Goal: Task Accomplishment & Management: Complete application form

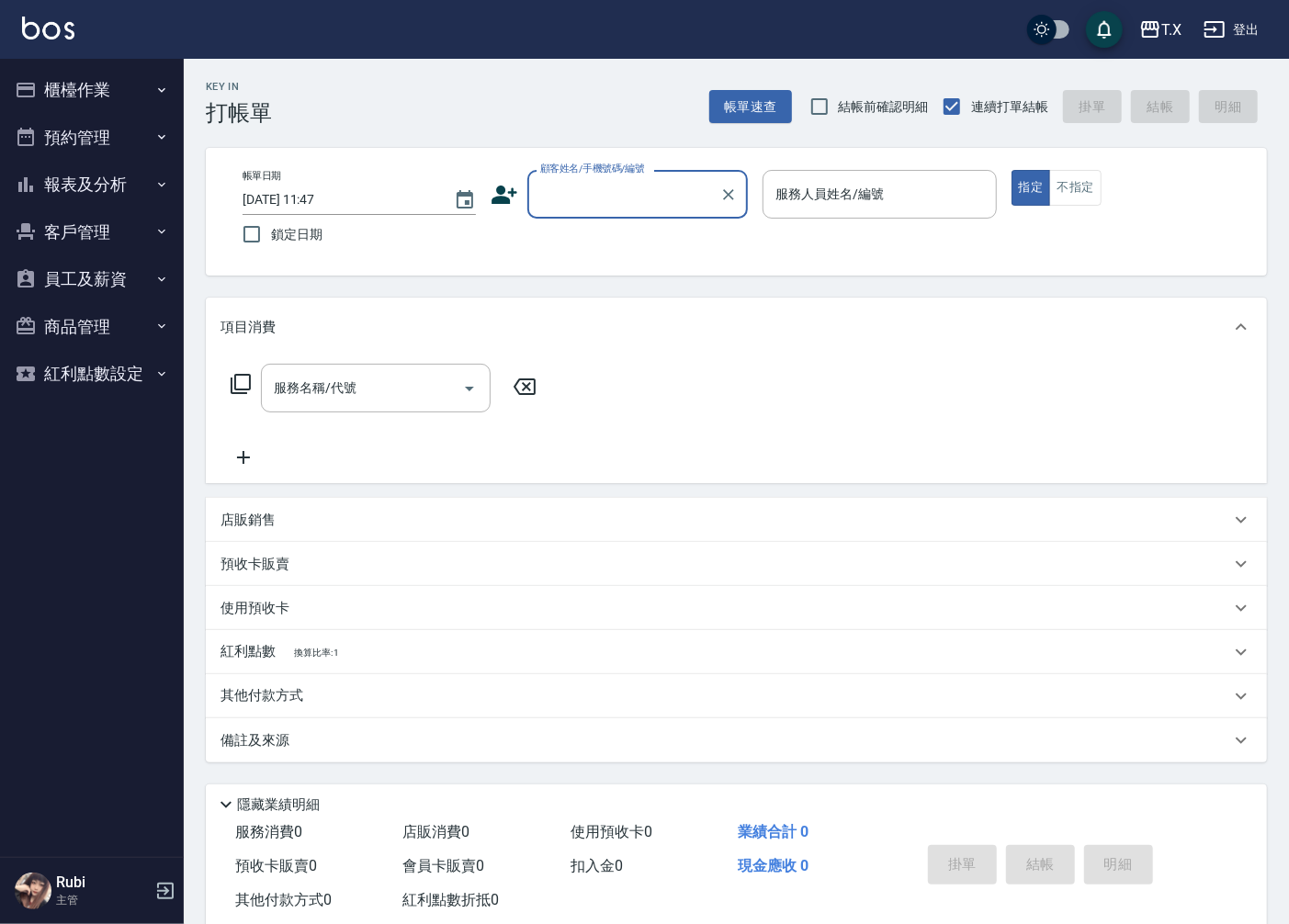
click at [638, 191] on input "顧客姓名/手機號碼/編號" at bounding box center [624, 195] width 177 height 32
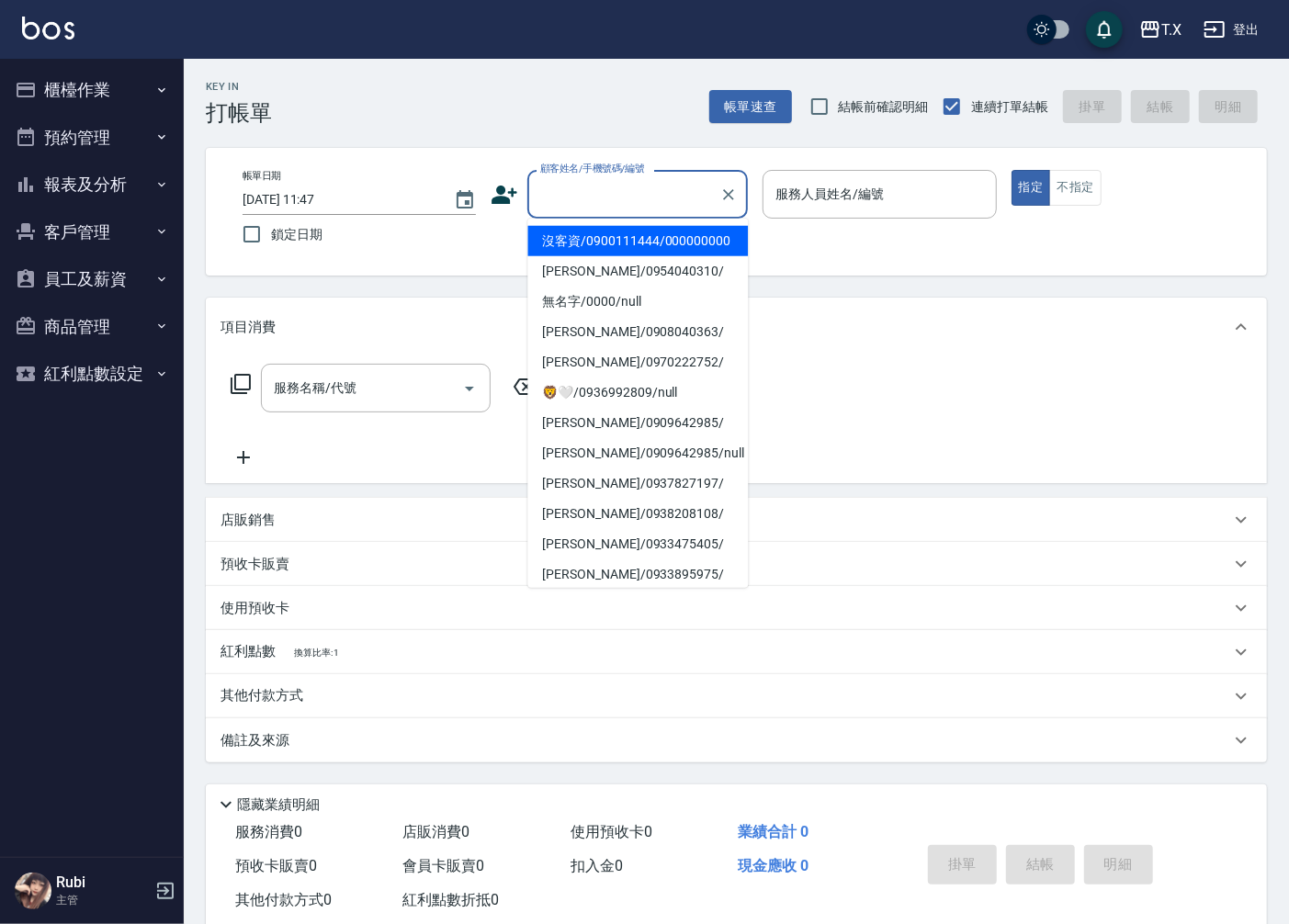
click at [621, 257] on li "沒客資/0900111444/000000000" at bounding box center [637, 241] width 220 height 30
type input "沒客資/0900111444/000000000"
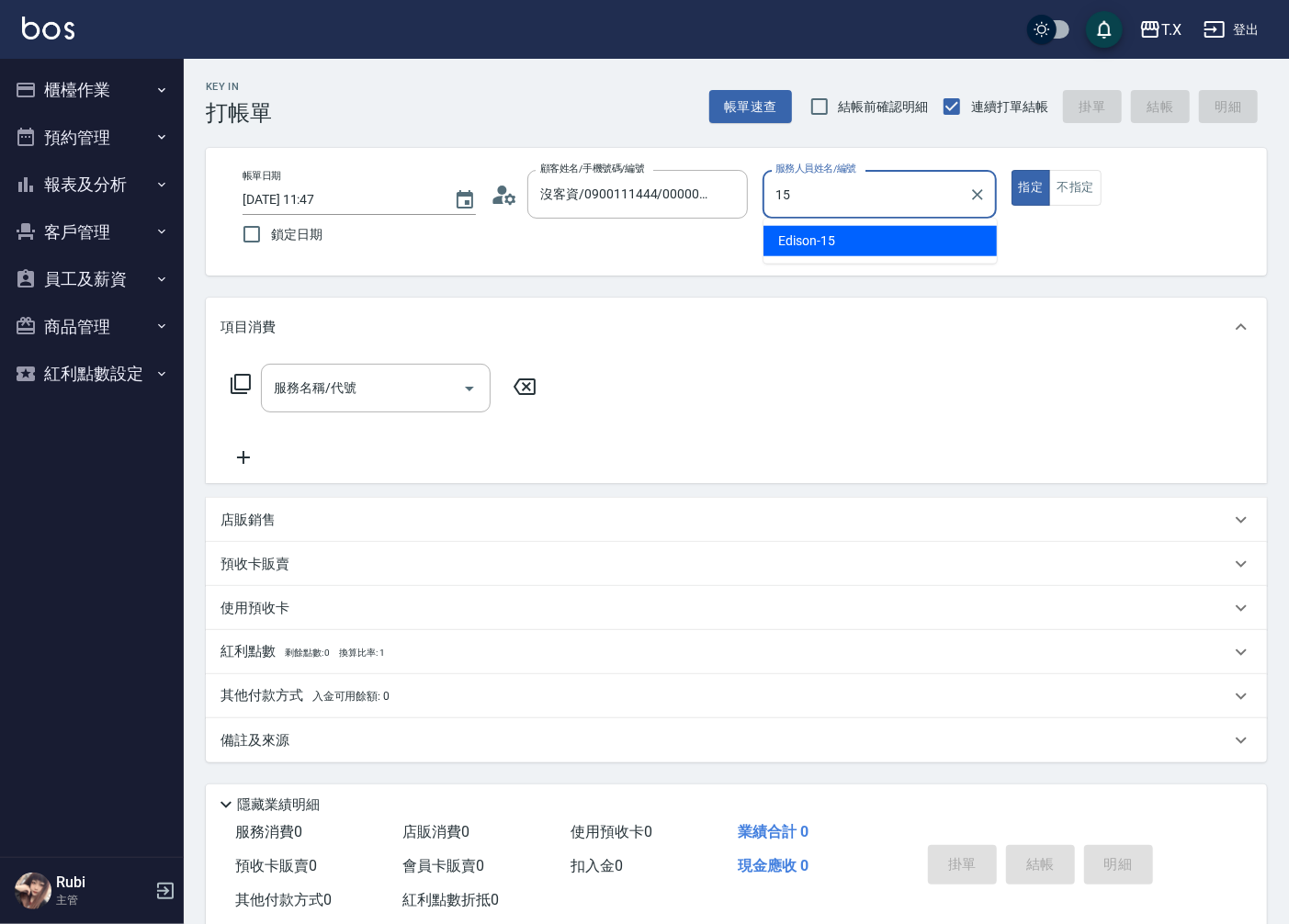
type input "Edison-15"
type button "true"
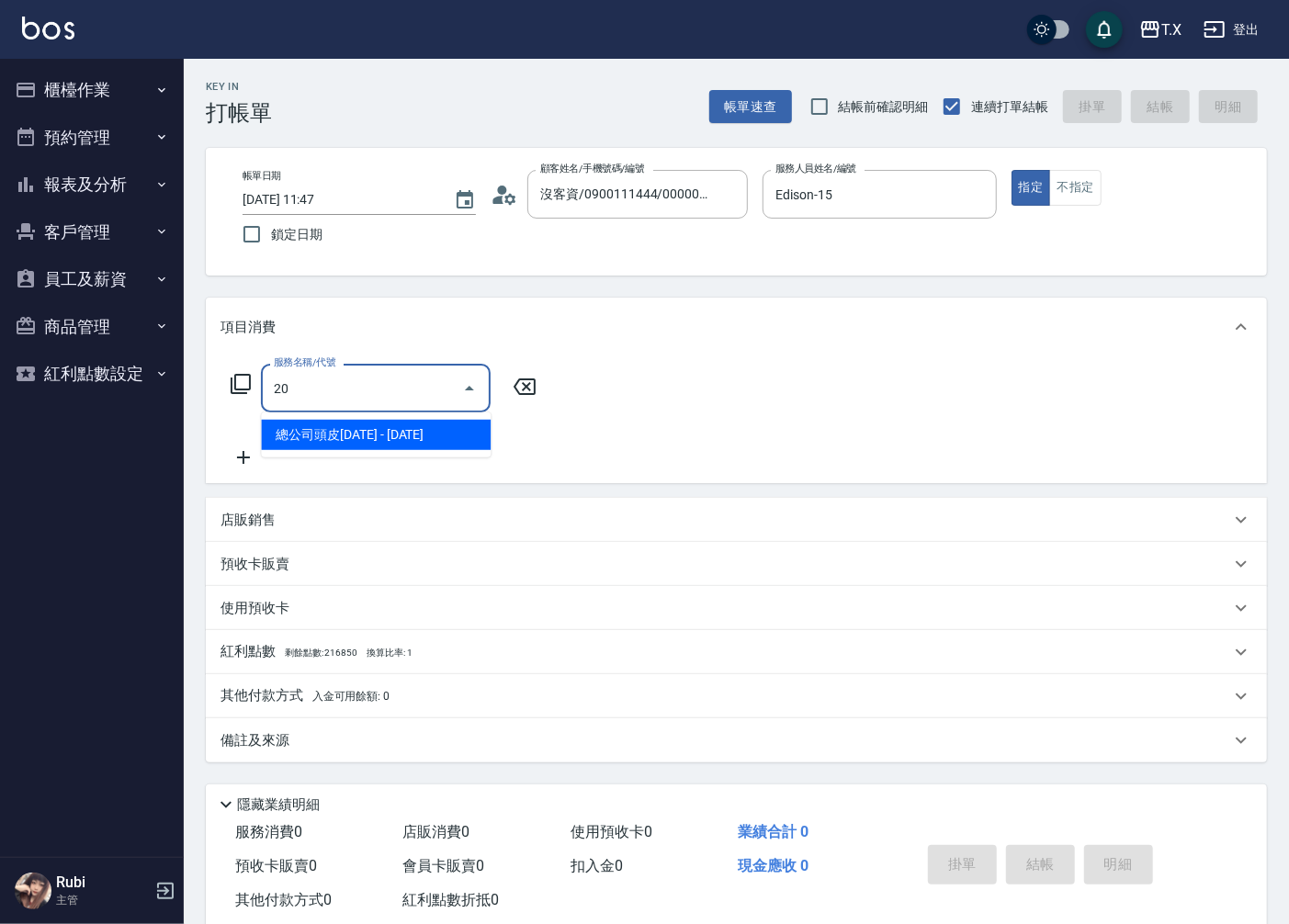
type input "201"
type input "20"
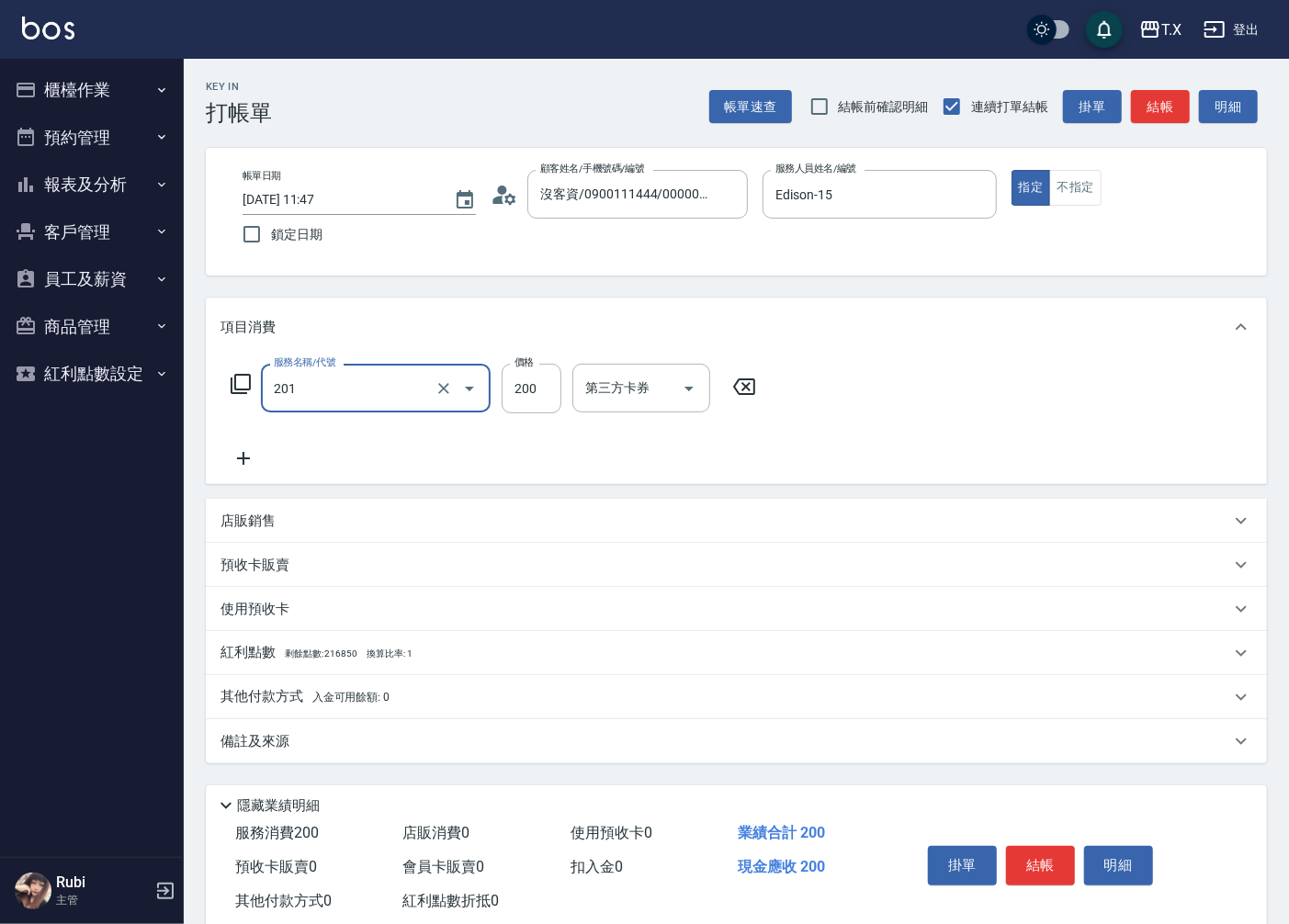
type input "洗髮(201)"
type input "3"
type input "0"
type input "30"
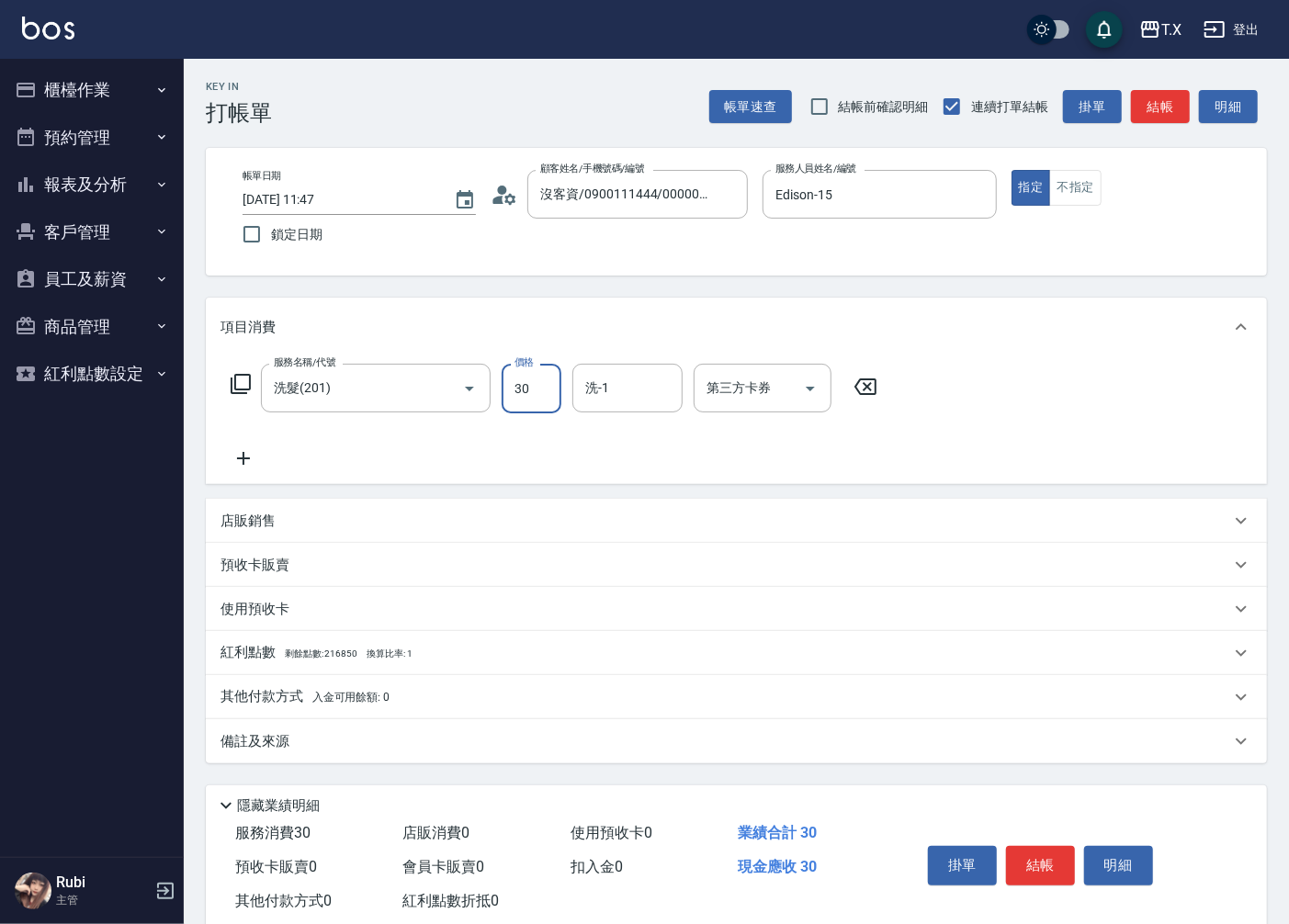
type input "30"
type input "300"
type input "星星-10"
click at [1143, 117] on button "結帳" at bounding box center [1160, 107] width 59 height 34
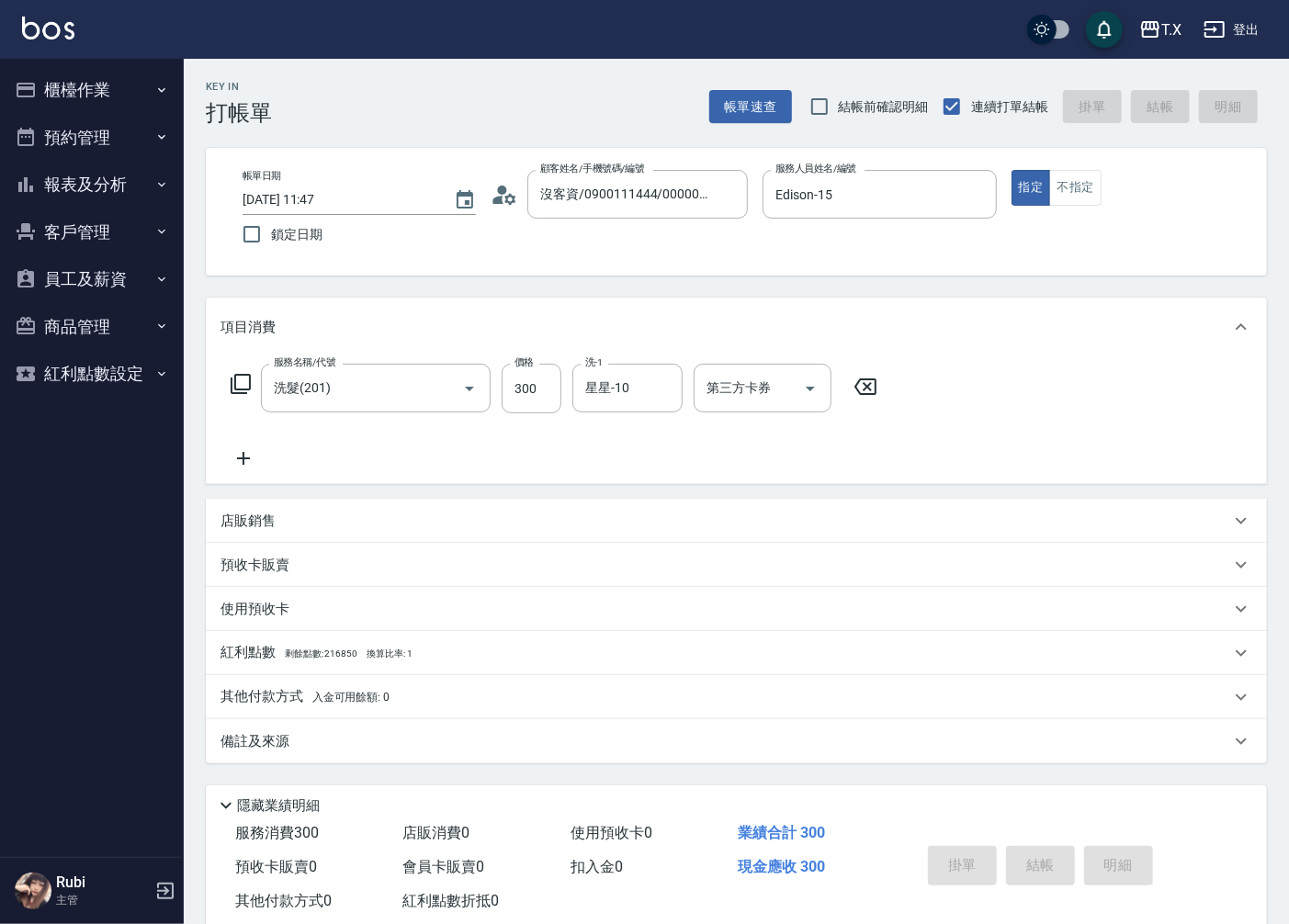
type input "[DATE] 12:57"
type input "0"
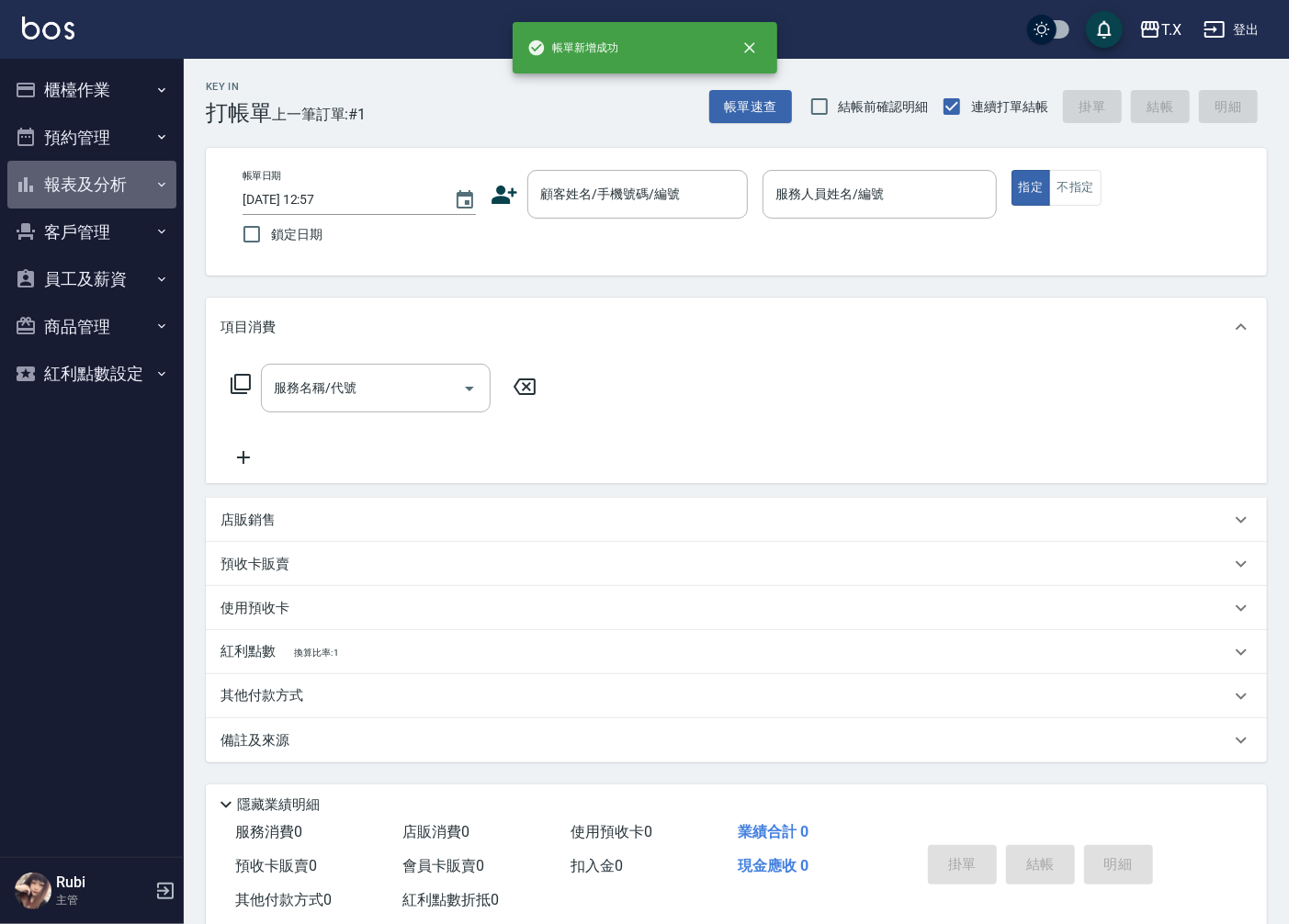
click at [94, 189] on button "報表及分析" at bounding box center [92, 184] width 169 height 48
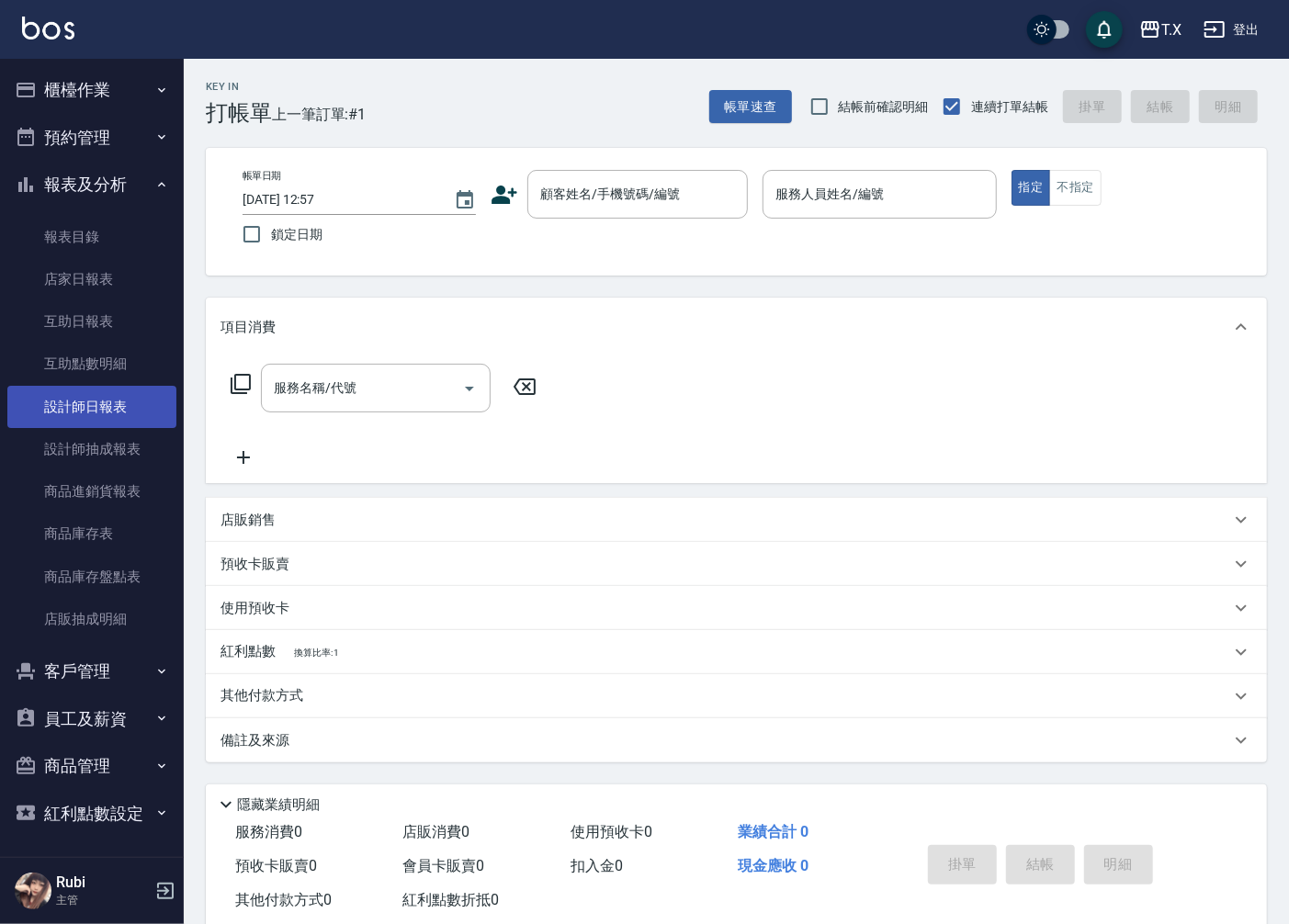
click at [88, 399] on link "設計師日報表" at bounding box center [92, 406] width 169 height 42
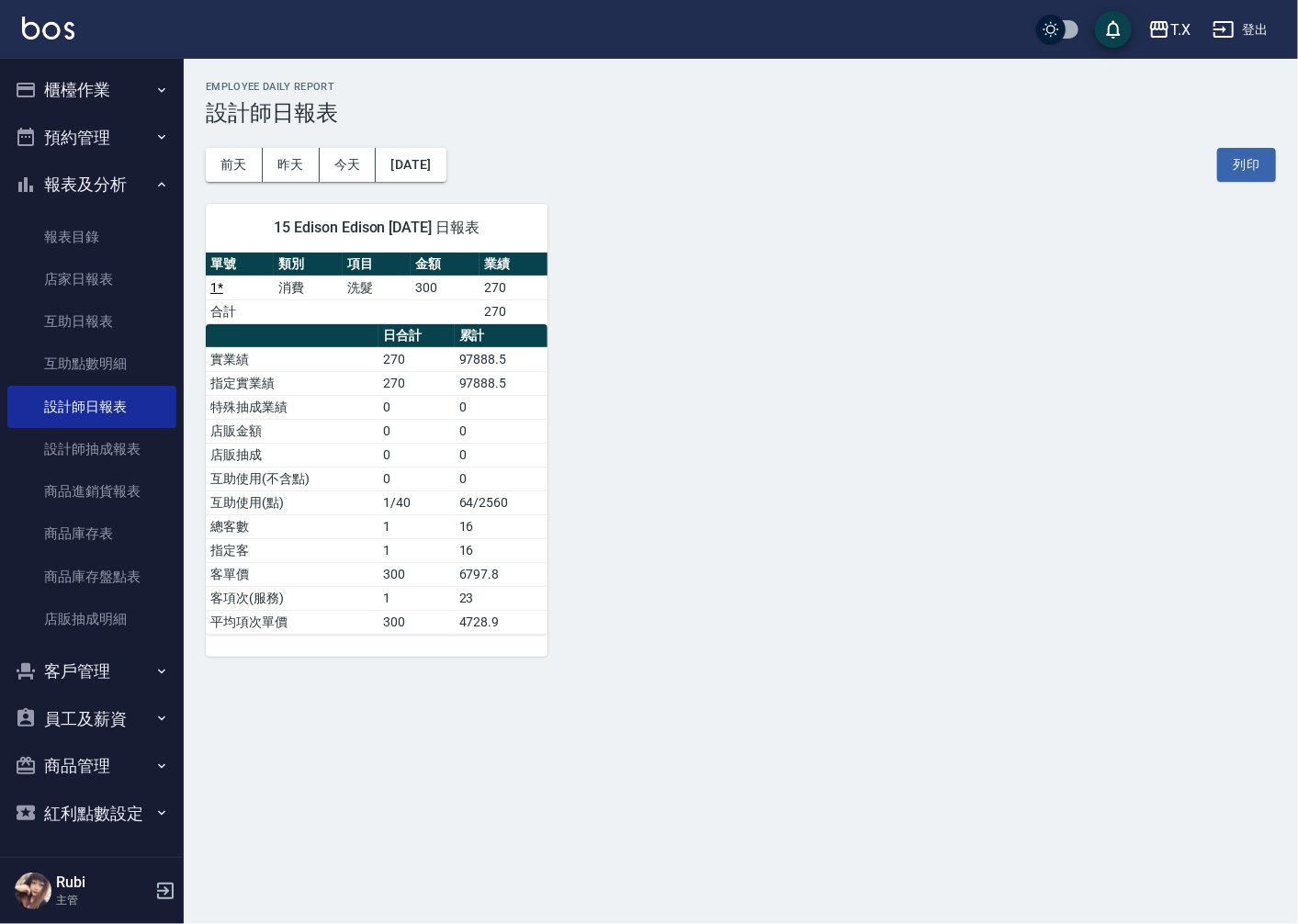
click at [105, 93] on button "櫃檯作業" at bounding box center [92, 89] width 169 height 48
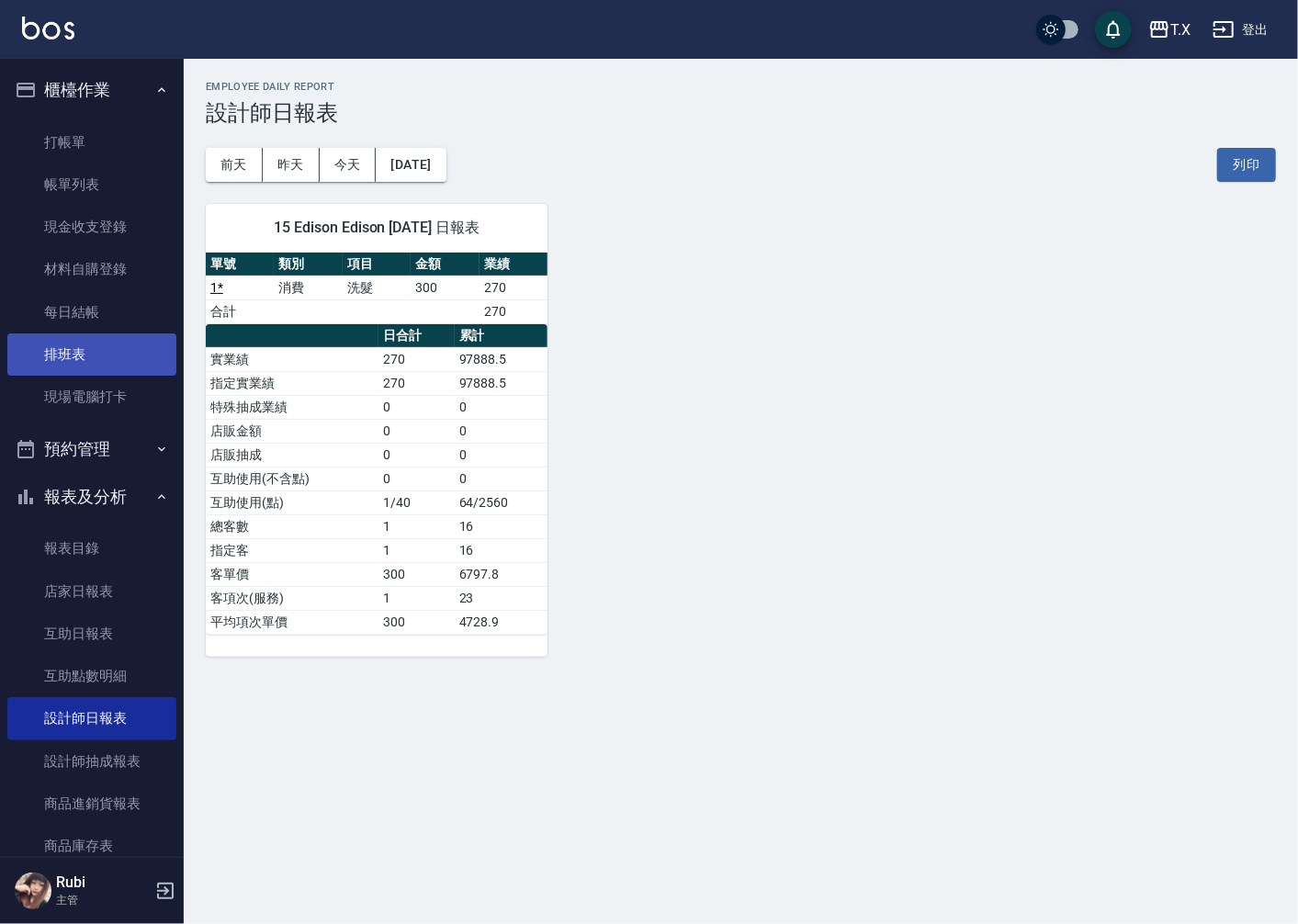
click at [129, 361] on link "排班表" at bounding box center [92, 354] width 169 height 42
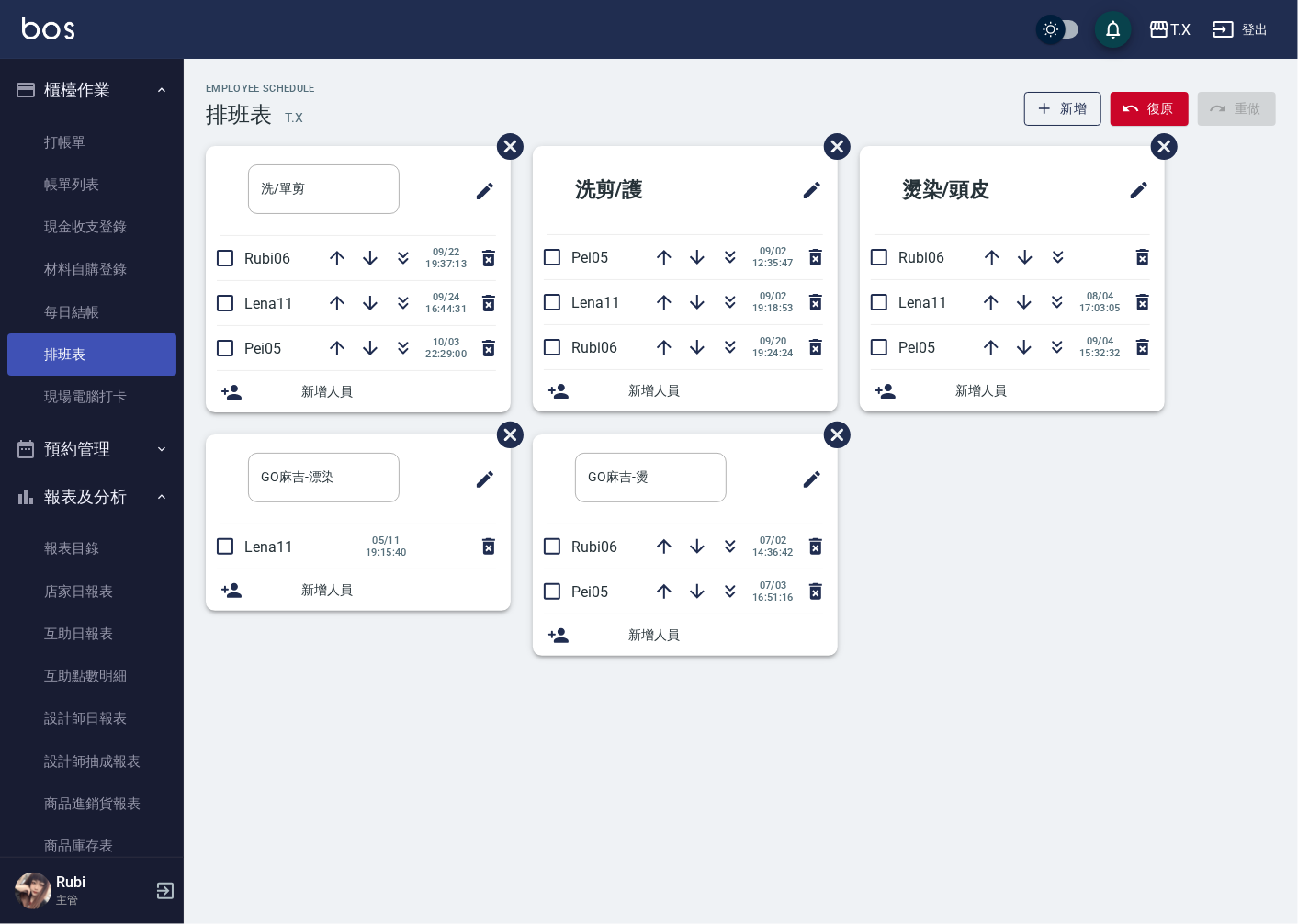
drag, startPoint x: 149, startPoint y: 360, endPoint x: 156, endPoint y: 352, distance: 10.6
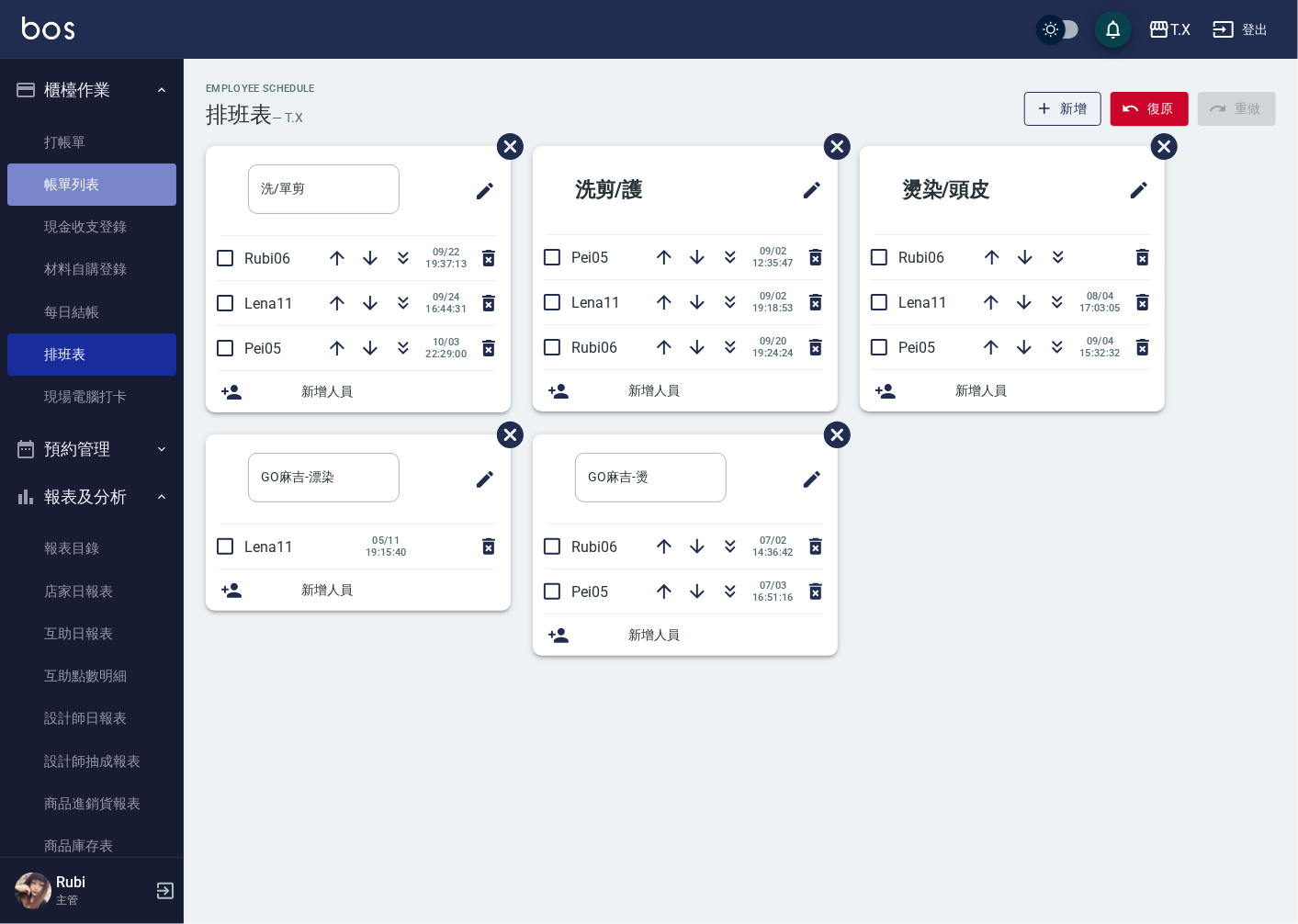
click at [94, 176] on link "帳單列表" at bounding box center [92, 184] width 169 height 42
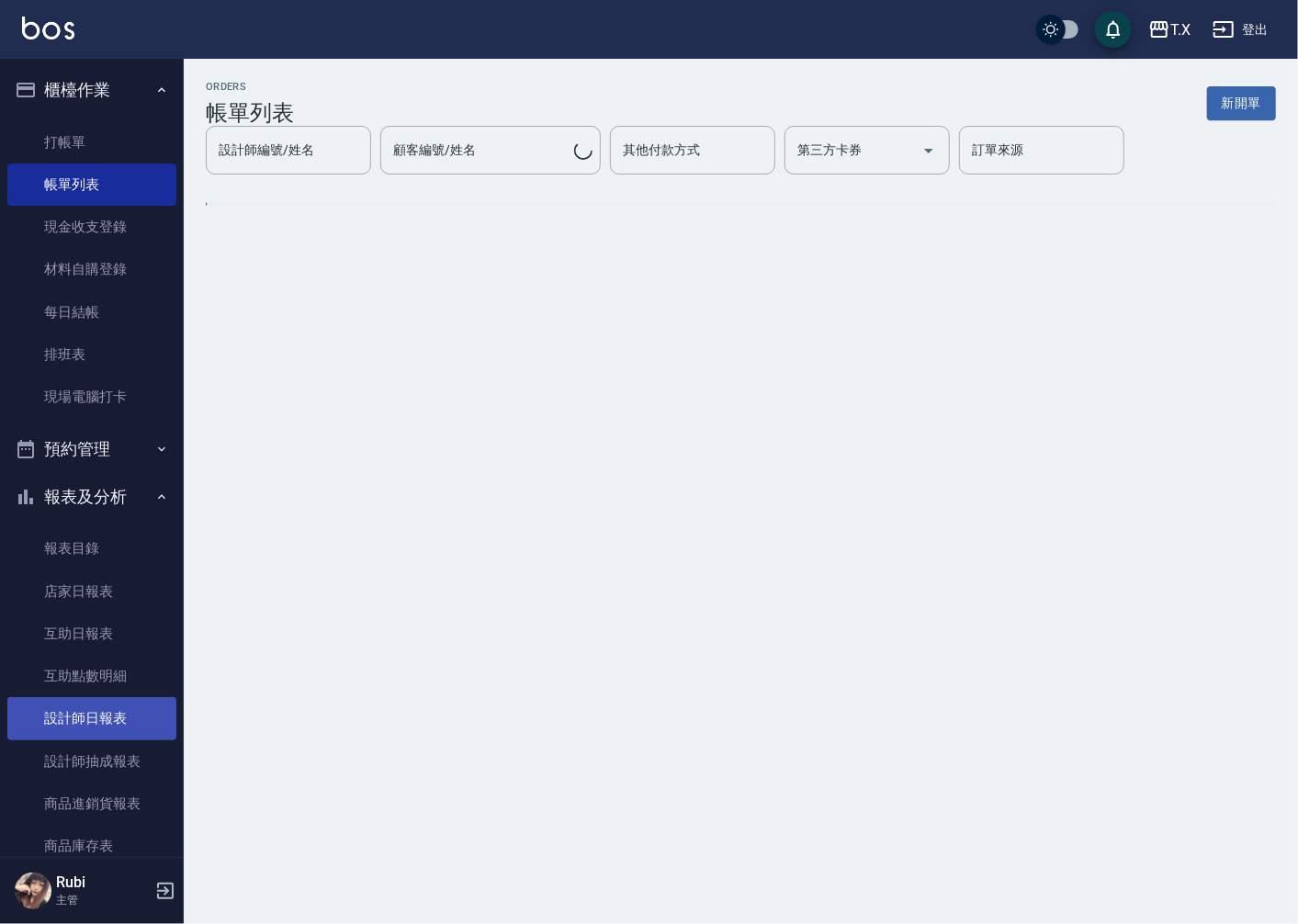
click at [110, 729] on link "設計師日報表" at bounding box center [92, 718] width 169 height 42
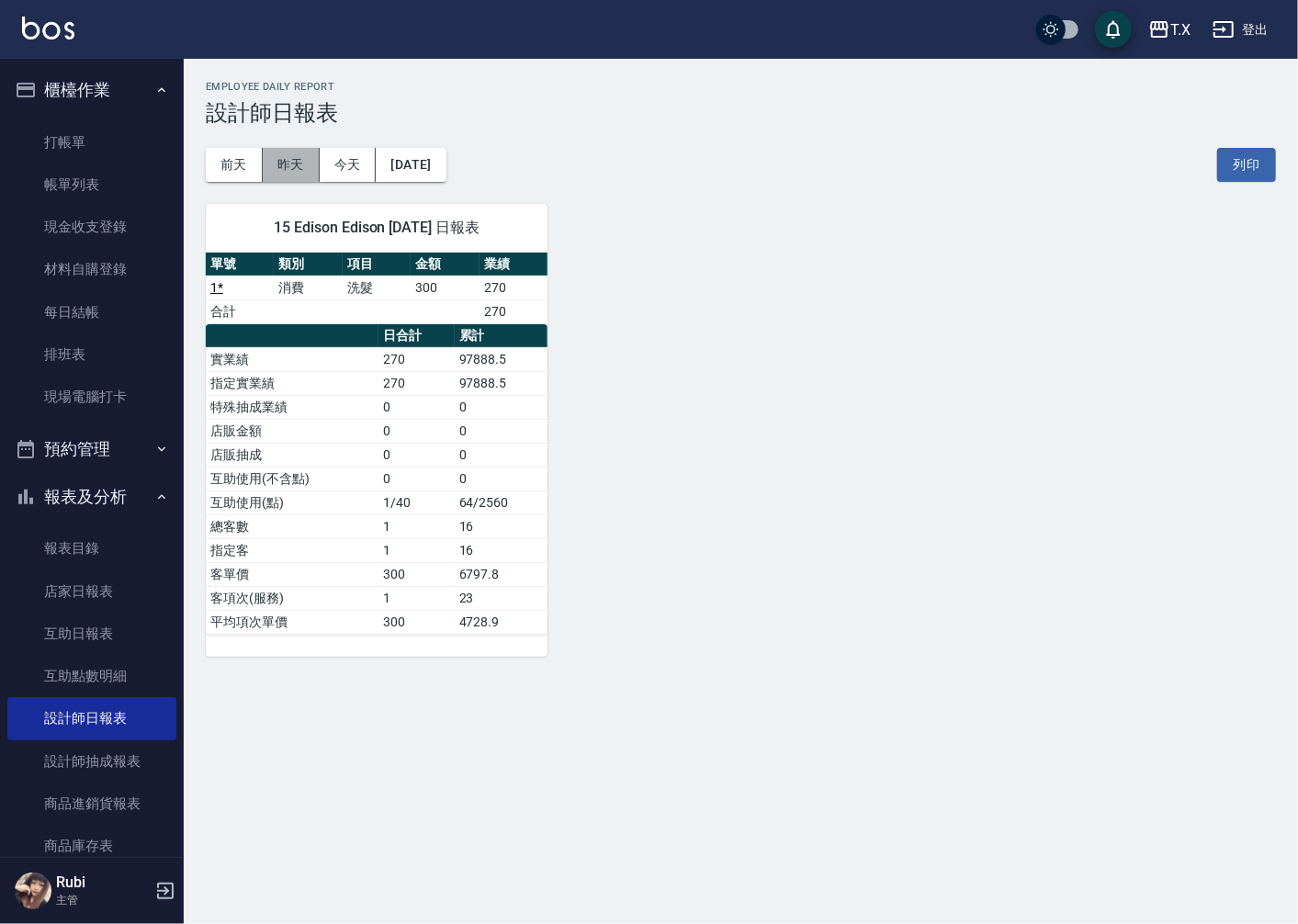
click at [303, 171] on button "昨天" at bounding box center [290, 164] width 57 height 34
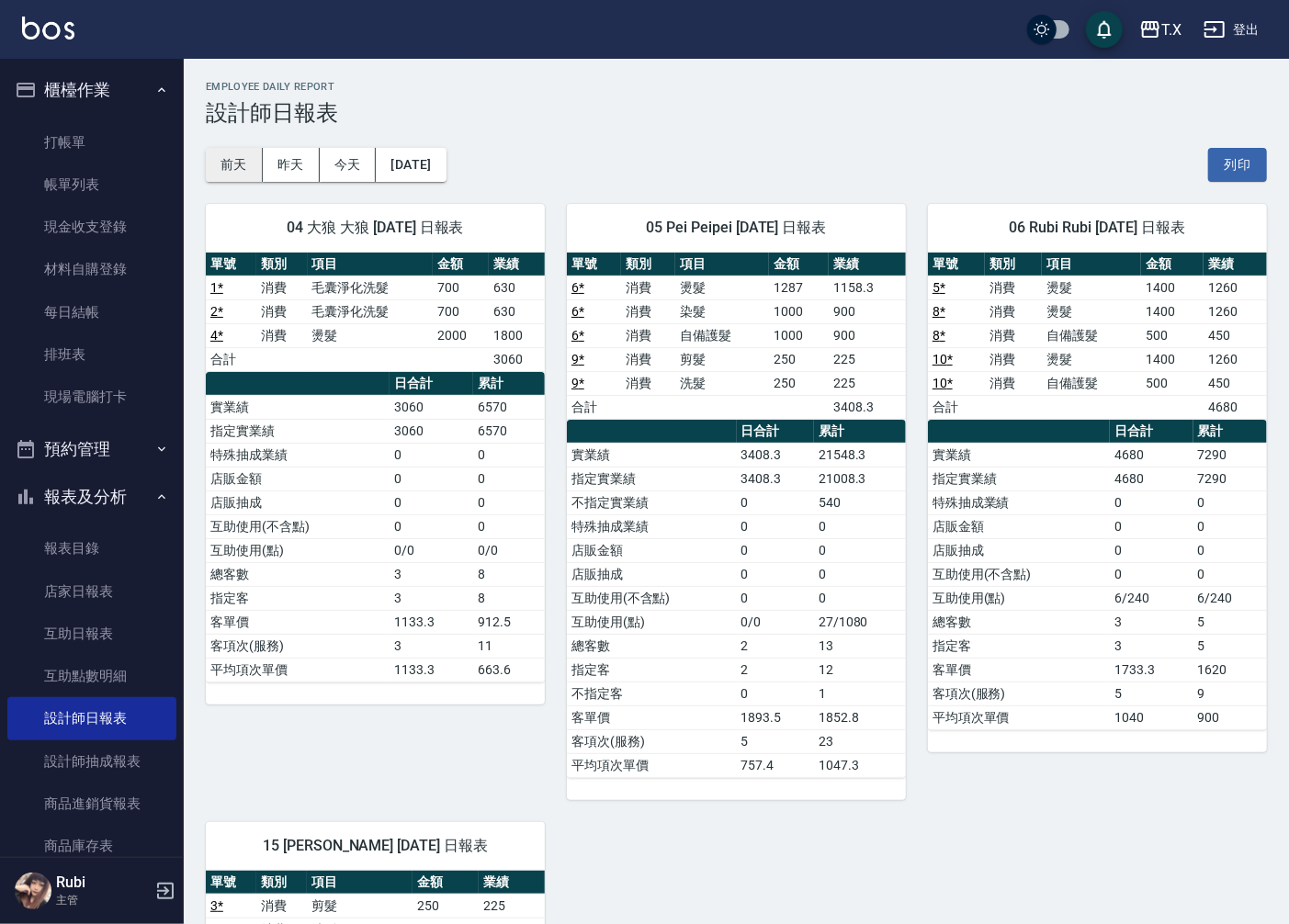
click at [259, 171] on button "前天" at bounding box center [234, 164] width 57 height 34
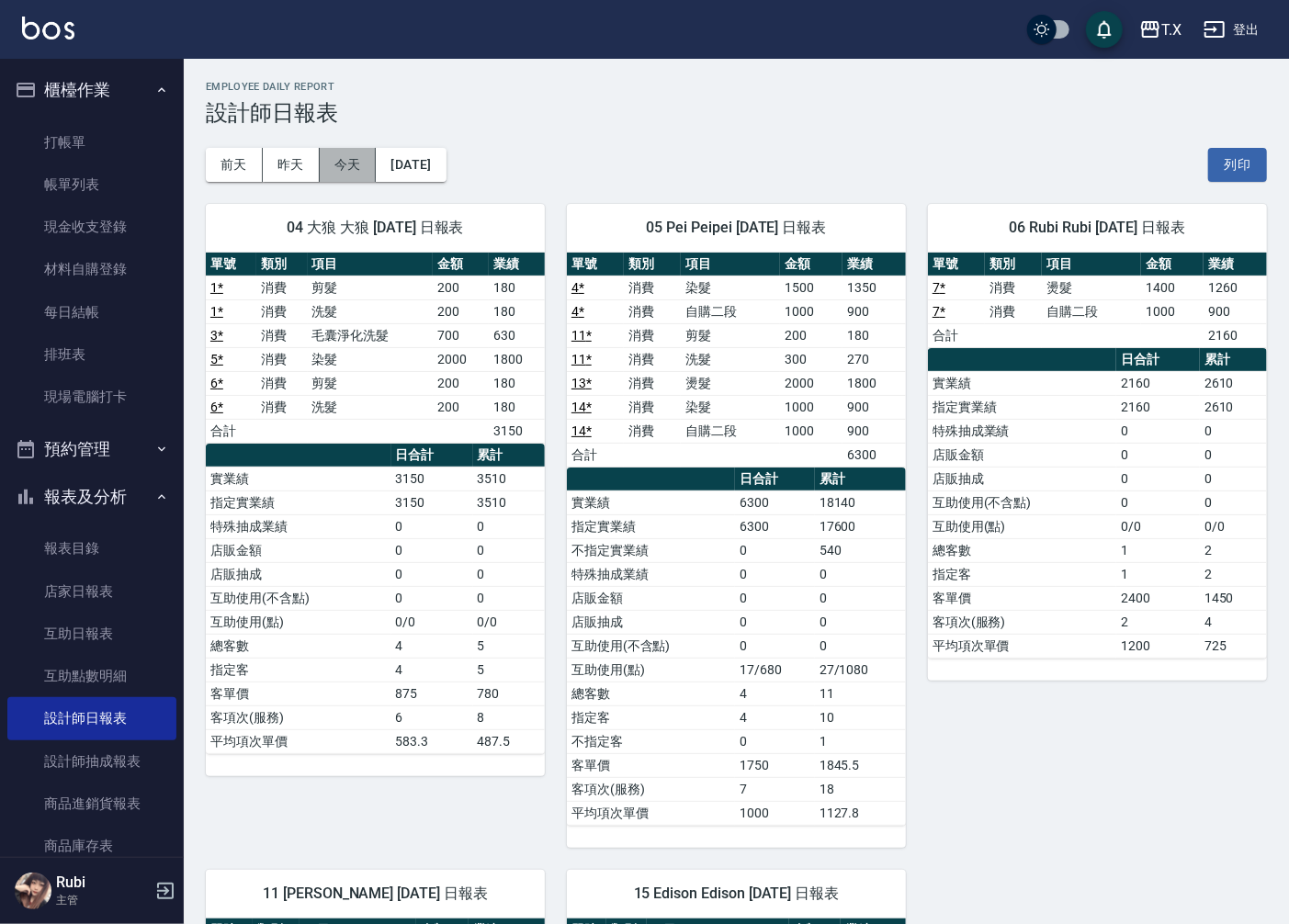
click at [351, 156] on button "今天" at bounding box center [348, 164] width 57 height 34
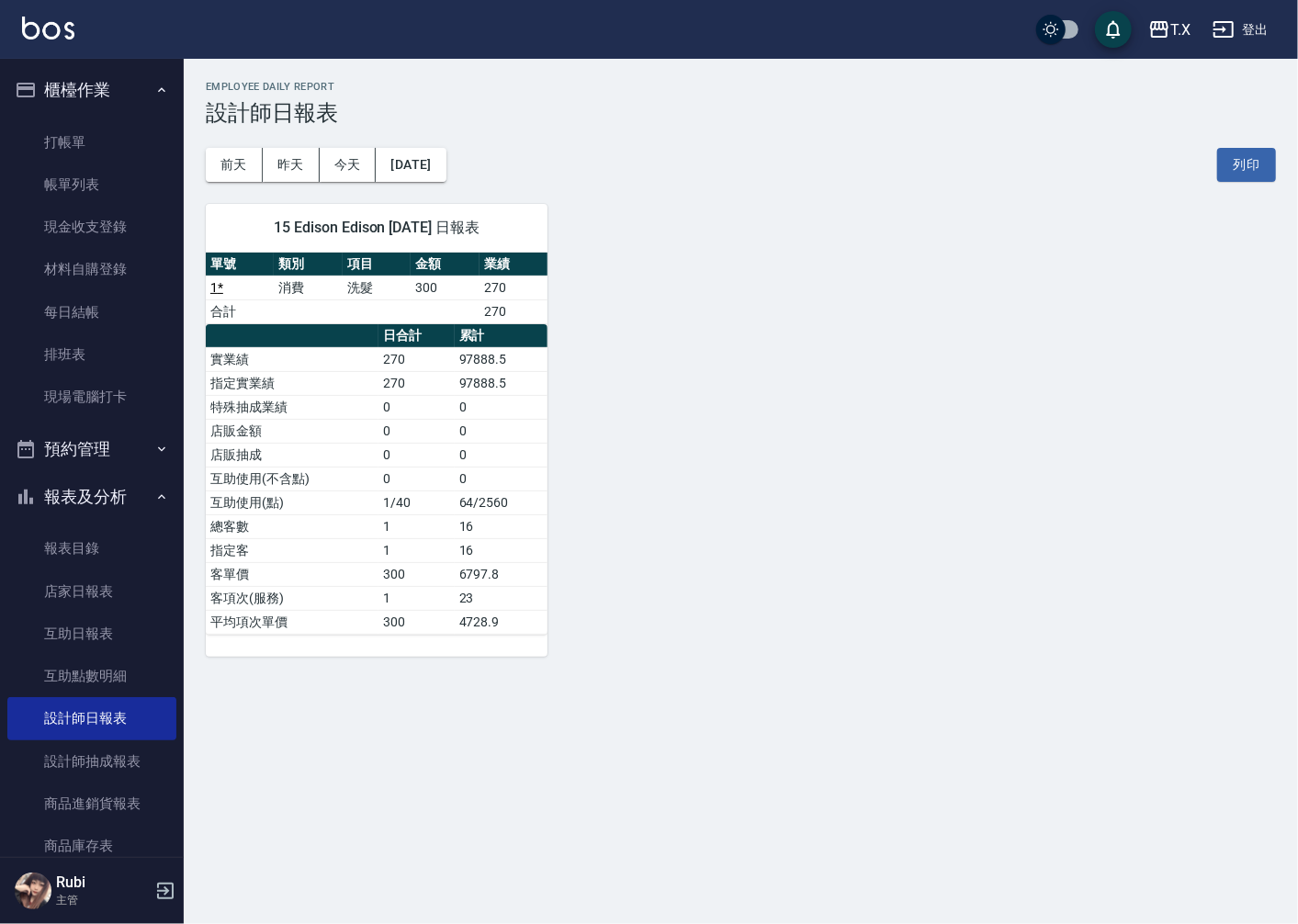
click at [698, 240] on div "15 Edison Edison [DATE] 日報表 單號 類別 項目 金額 業績 1 * 消費 洗髮 300 270 合計 270 日合計 累計 實業績 …" at bounding box center [729, 418] width 1092 height 475
